Goal: Task Accomplishment & Management: Manage account settings

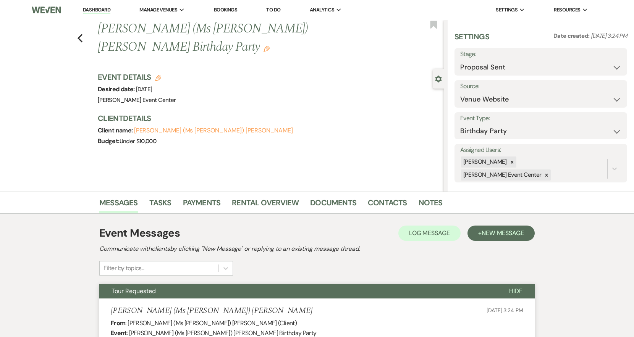
select select "6"
select select "5"
select select "4"
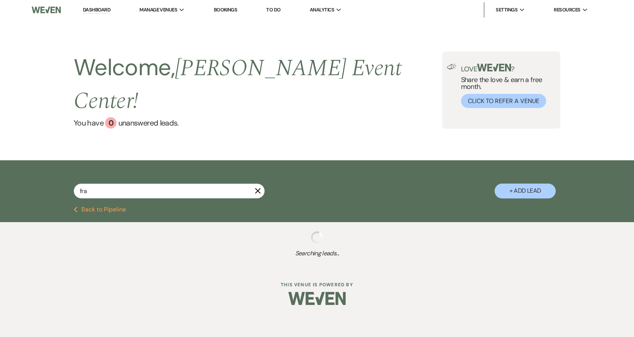
select select "2"
select select "8"
select select "11"
select select "8"
select select "7"
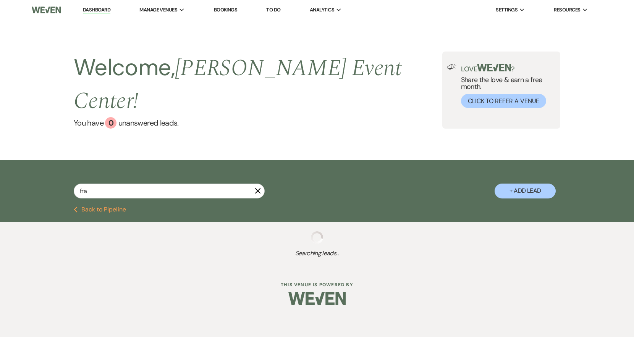
select select "8"
select select "1"
select select "2"
select select "8"
select select "4"
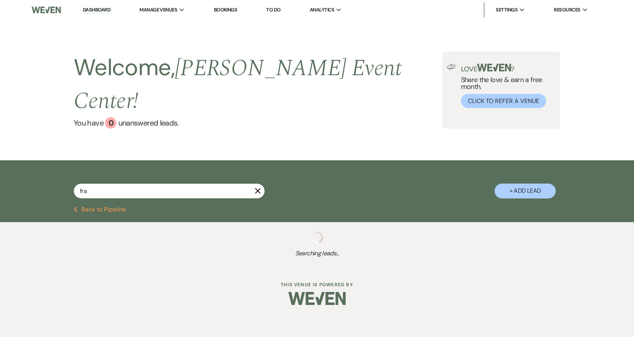
select select "8"
select select "11"
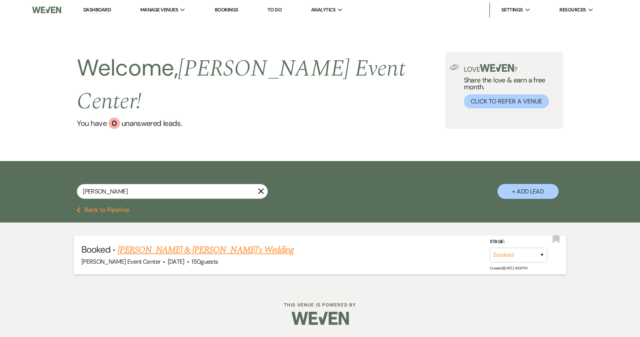
type input "[PERSON_NAME]"
click at [188, 243] on link "[PERSON_NAME] & [PERSON_NAME]'s Wedding" at bounding box center [206, 250] width 176 height 14
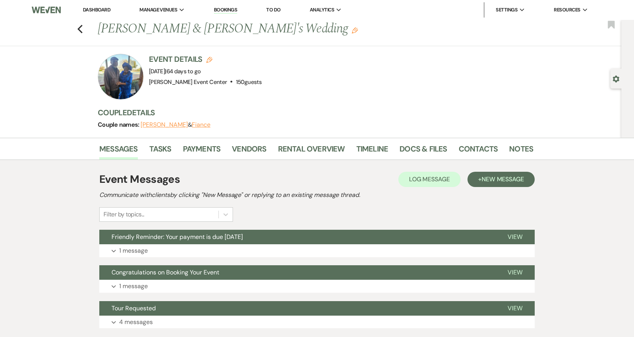
click at [110, 80] on div at bounding box center [121, 77] width 46 height 46
click at [133, 73] on div at bounding box center [121, 77] width 46 height 46
click at [238, 146] on link "Vendors" at bounding box center [249, 151] width 34 height 17
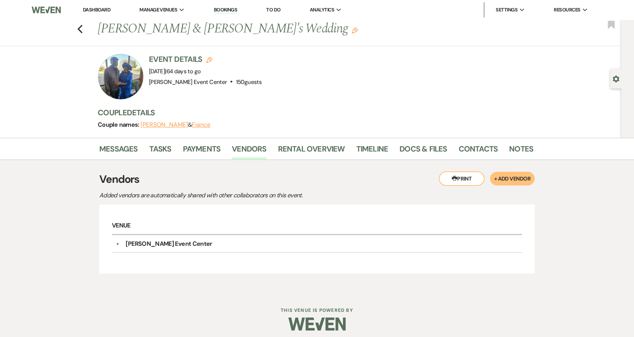
click at [125, 80] on div at bounding box center [121, 77] width 46 height 46
click at [199, 148] on link "Payments" at bounding box center [202, 151] width 38 height 17
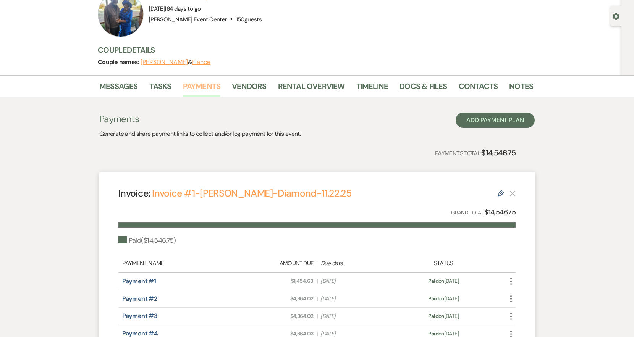
scroll to position [45, 0]
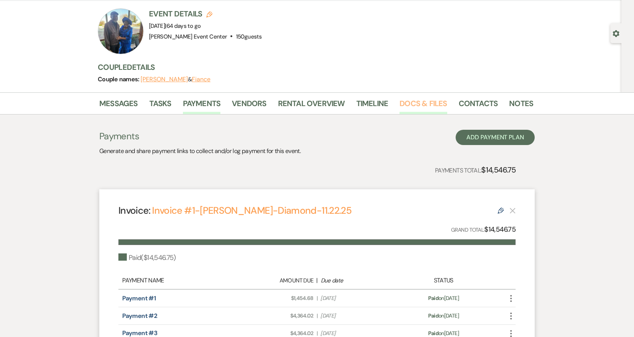
click at [422, 107] on link "Docs & Files" at bounding box center [423, 105] width 47 height 17
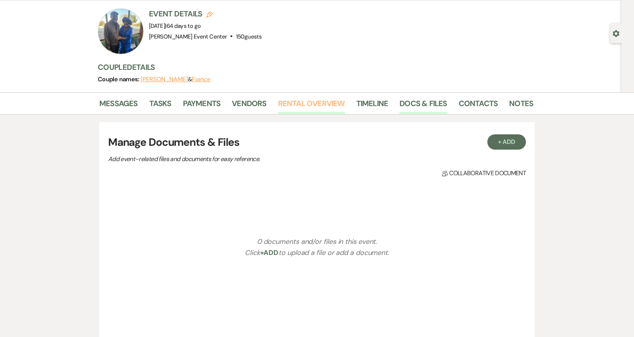
click at [309, 102] on link "Rental Overview" at bounding box center [311, 105] width 67 height 17
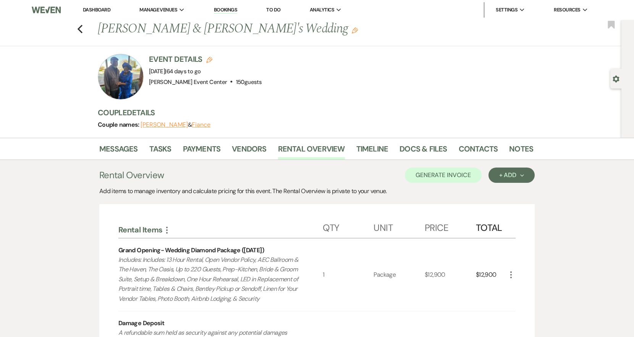
click at [78, 27] on div "Previous [PERSON_NAME] & [PERSON_NAME]'s Wedding Edit Bookmark" at bounding box center [308, 33] width 625 height 26
click at [83, 30] on icon "Previous" at bounding box center [80, 28] width 6 height 9
